Goal: Find contact information: Find contact information

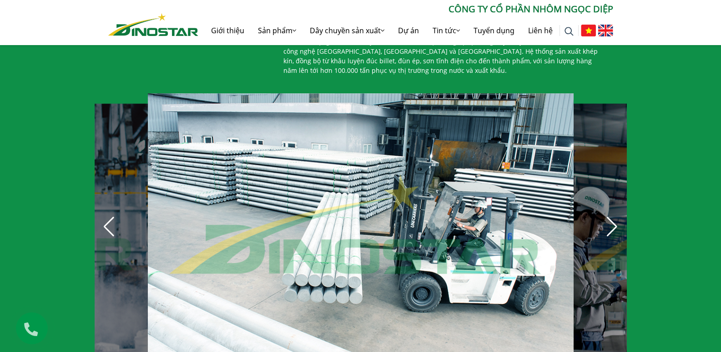
scroll to position [637, 0]
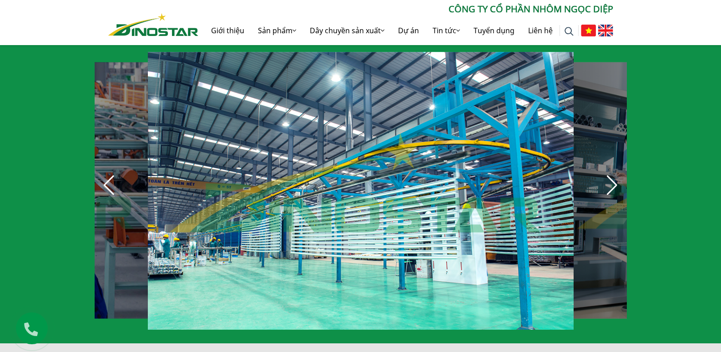
click at [612, 180] on div "Next slide" at bounding box center [612, 185] width 20 height 20
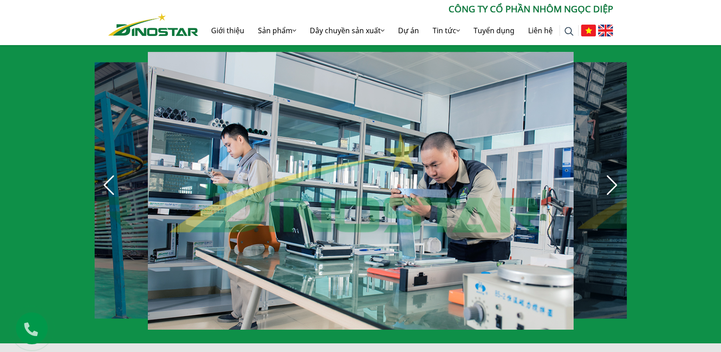
click at [610, 177] on div "Next slide" at bounding box center [612, 185] width 20 height 20
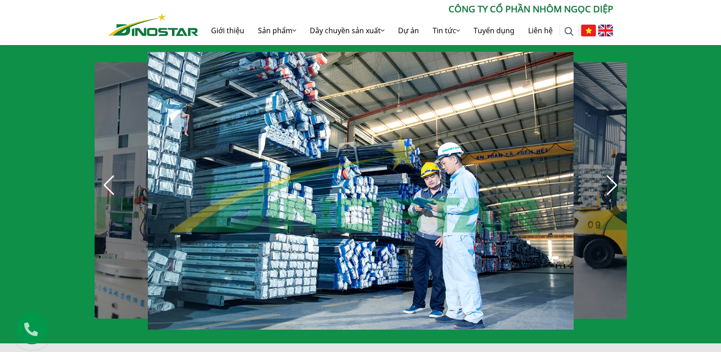
click at [613, 175] on div "Next slide" at bounding box center [612, 185] width 20 height 20
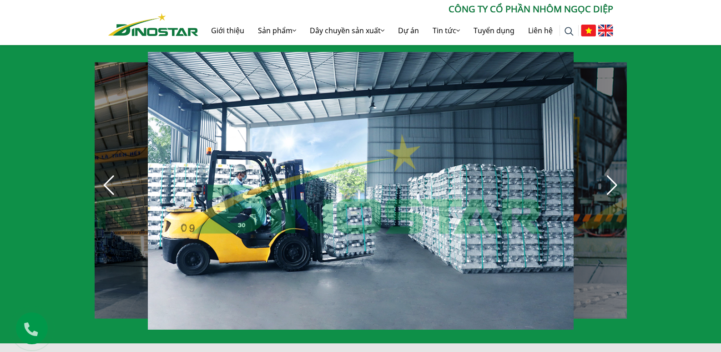
click at [612, 175] on div "Next slide" at bounding box center [612, 185] width 20 height 20
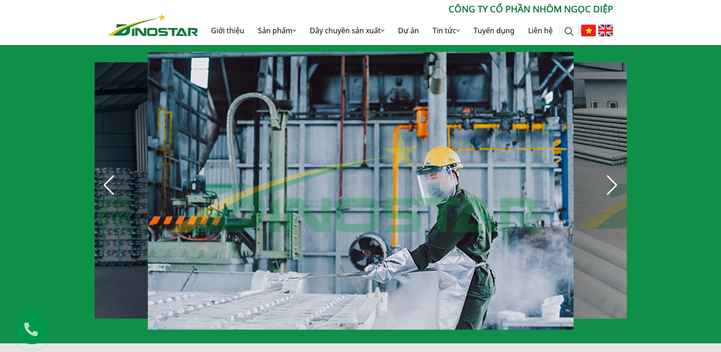
click at [611, 175] on div "Next slide" at bounding box center [612, 185] width 20 height 20
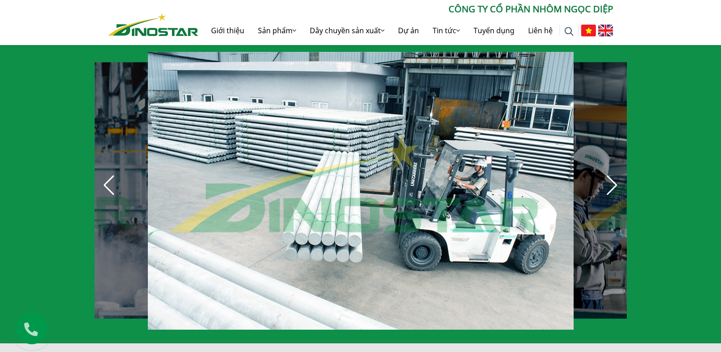
click at [611, 175] on div "Next slide" at bounding box center [612, 185] width 20 height 20
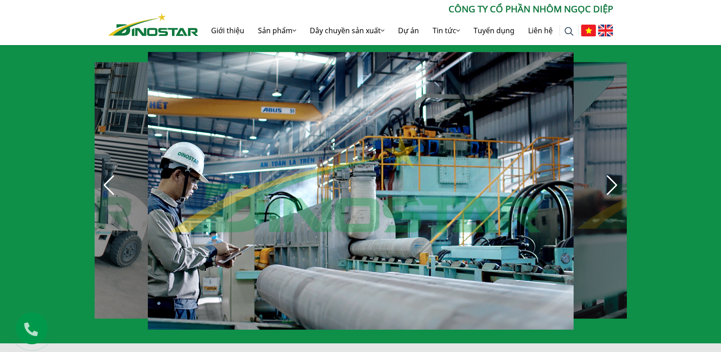
click at [611, 175] on div "Next slide" at bounding box center [612, 185] width 20 height 20
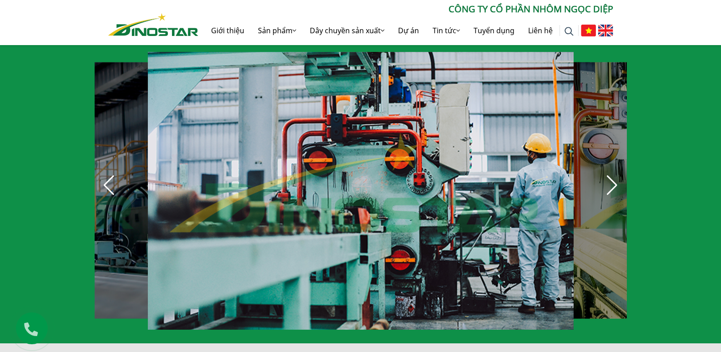
click at [611, 175] on div "Next slide" at bounding box center [612, 185] width 20 height 20
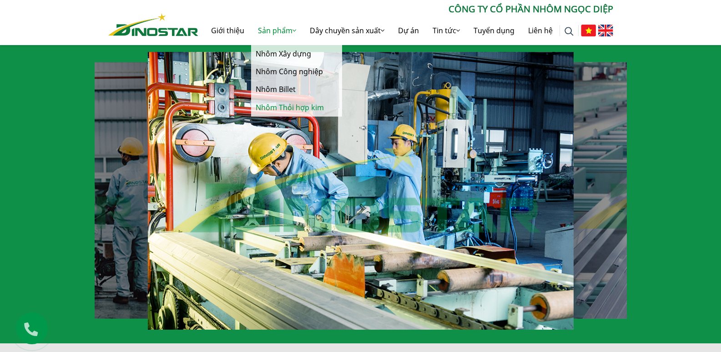
click at [287, 104] on link "Nhôm Thỏi hợp kim" at bounding box center [296, 108] width 91 height 18
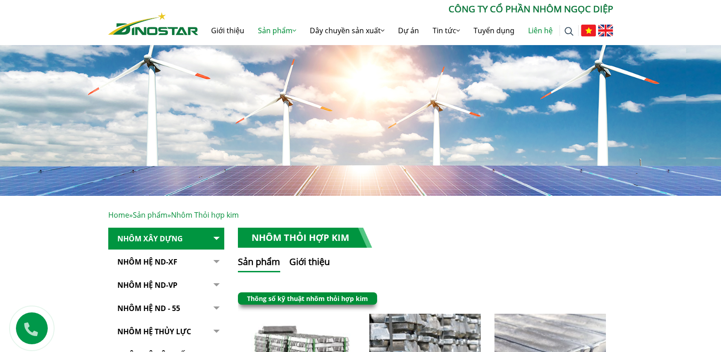
click at [533, 25] on link "Liên hệ" at bounding box center [540, 30] width 38 height 29
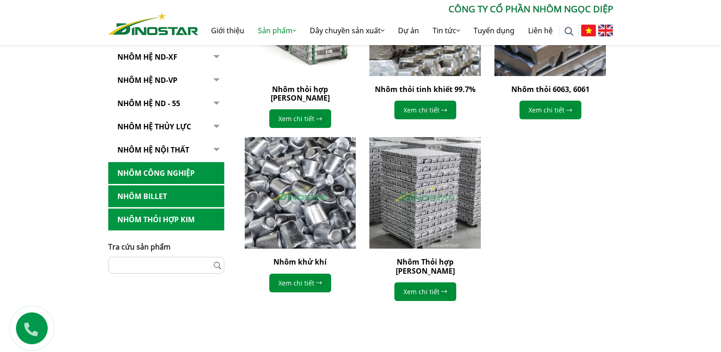
scroll to position [409, 0]
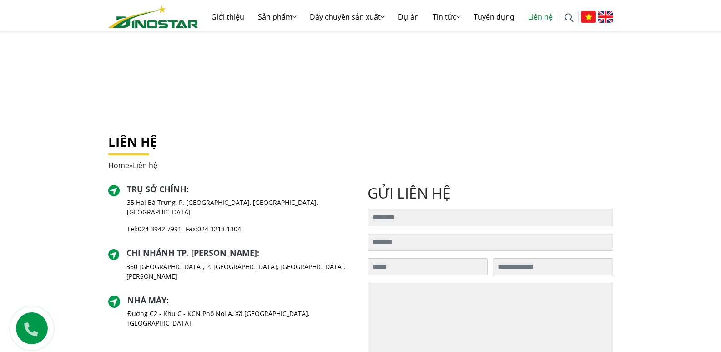
scroll to position [136, 0]
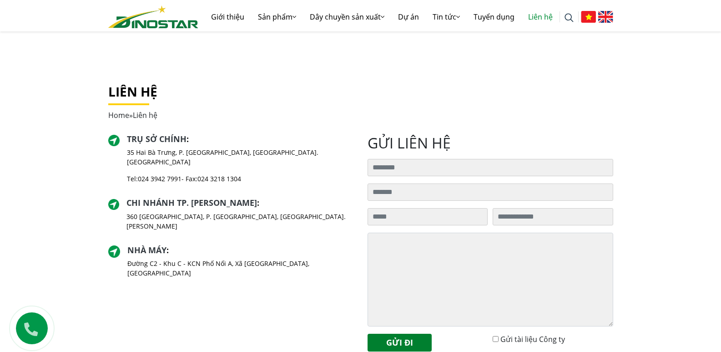
click at [655, 268] on div "Liên hệ Home » Liên hệ Trụ sở chính : 35 Hai Bà Trưng, P. Cửa Nam, Tp. Hà Nội T…" at bounding box center [360, 231] width 721 height 345
click at [651, 274] on div "Liên hệ Home » Liên hệ Trụ sở chính : 35 Hai Bà Trưng, P. Cửa Nam, Tp. Hà Nội T…" at bounding box center [360, 231] width 721 height 345
click at [250, 258] on p "Đường C2 - Khu C - KCN Phố Nối A, Xã [GEOGRAPHIC_DATA], [GEOGRAPHIC_DATA]" at bounding box center [240, 267] width 226 height 19
click at [280, 159] on div "Trụ sở chính : 35 Hai Bà Trưng, P. Cửa Nam, Tp. Hà Nội Tel: 024 3942 7991 - Fax…" at bounding box center [231, 162] width 246 height 57
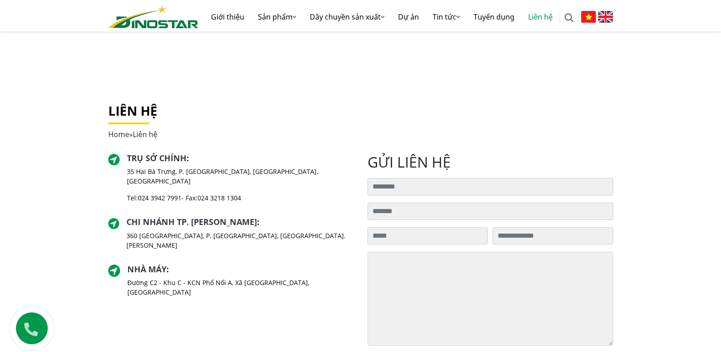
scroll to position [0, 0]
